Goal: Information Seeking & Learning: Learn about a topic

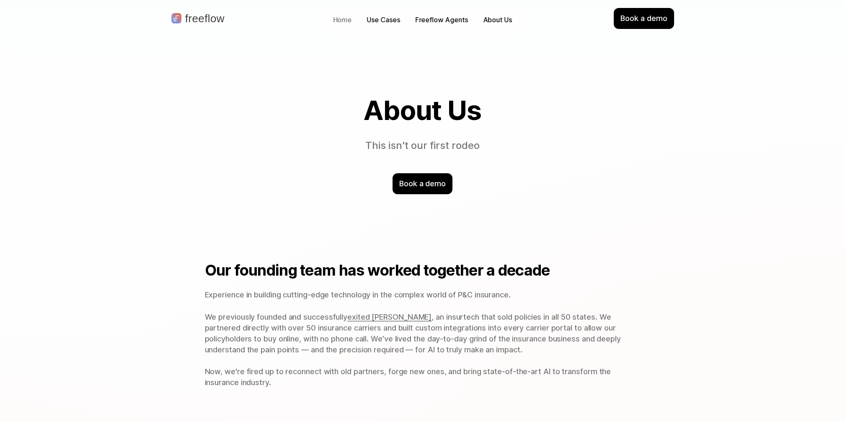
click at [343, 16] on p "Home" at bounding box center [342, 20] width 19 height 10
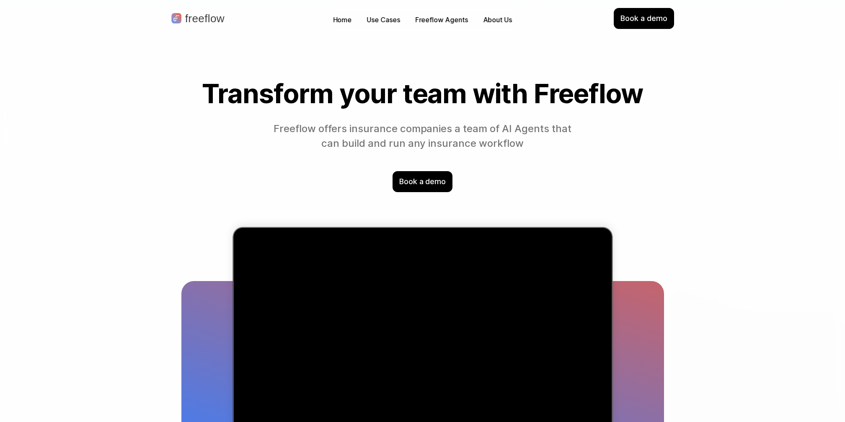
drag, startPoint x: 349, startPoint y: 128, endPoint x: 472, endPoint y: 126, distance: 123.6
click at [470, 126] on p "Freeflow offers insurance companies a team of AI Agents that can build and run …" at bounding box center [423, 136] width 306 height 29
click at [377, 18] on p "Use Cases" at bounding box center [383, 20] width 33 height 10
click at [383, 19] on p "Use Cases" at bounding box center [383, 20] width 33 height 10
click at [438, 20] on p "Freeflow Agents" at bounding box center [441, 20] width 53 height 10
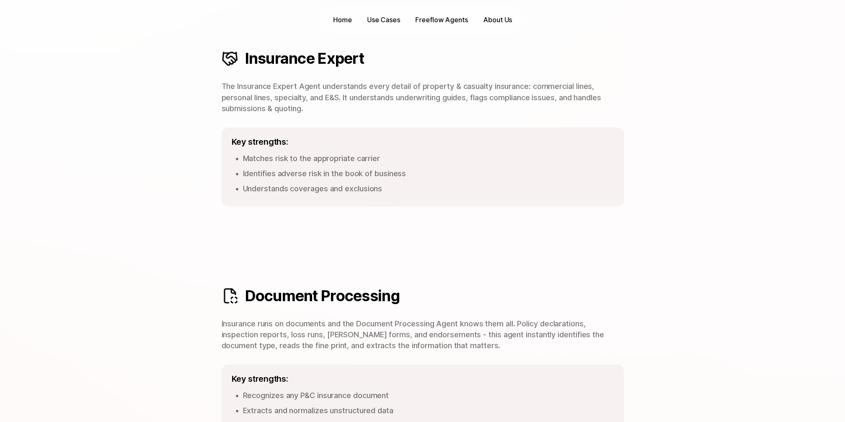
scroll to position [228, 0]
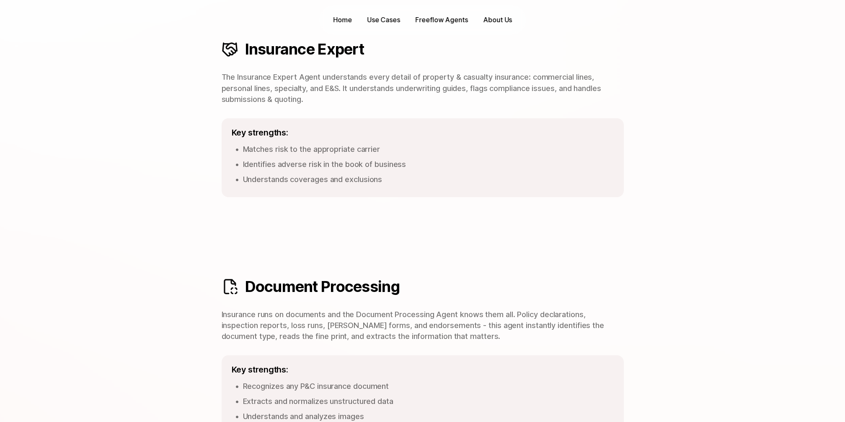
drag, startPoint x: 327, startPoint y: 89, endPoint x: 339, endPoint y: 87, distance: 12.8
click at [339, 87] on p "The Insurance Expert Agent understands every detail of property & casualty insu…" at bounding box center [423, 88] width 402 height 33
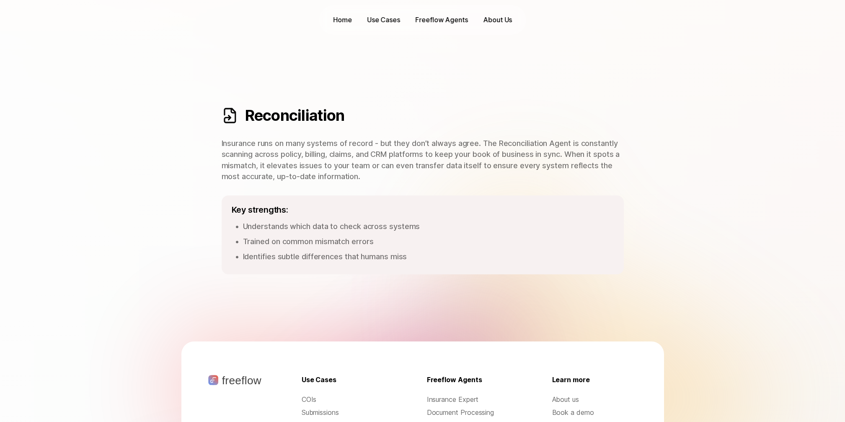
scroll to position [1089, 0]
